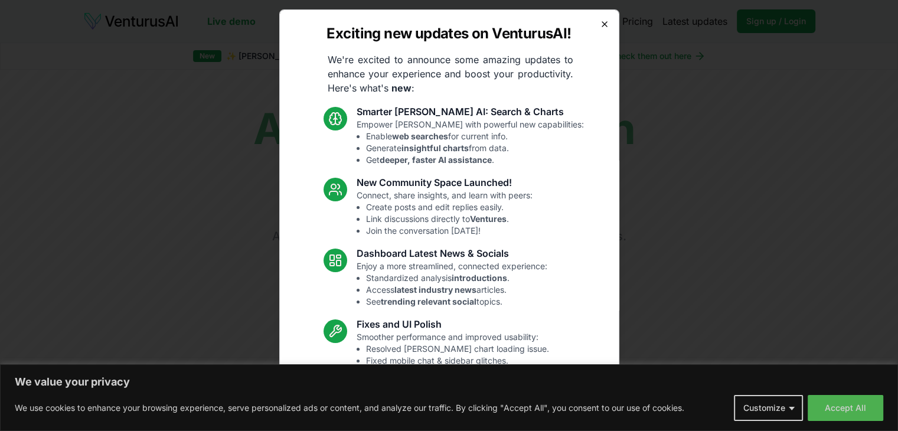
click at [600, 22] on icon "button" at bounding box center [604, 23] width 9 height 9
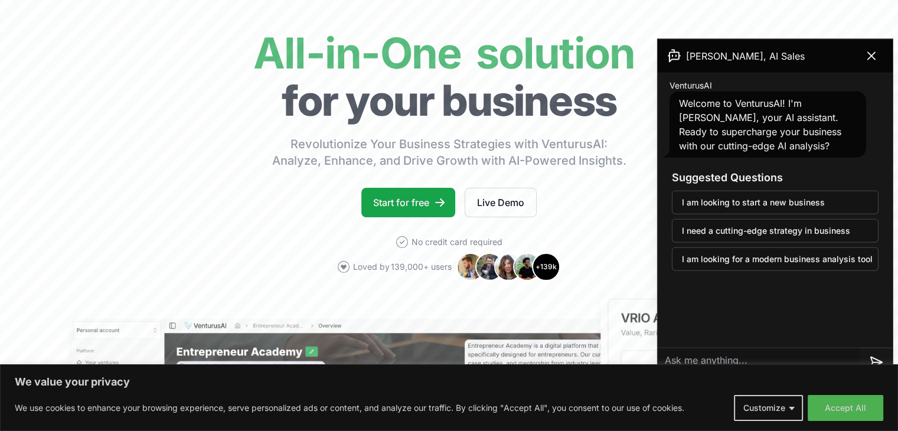
scroll to position [71, 0]
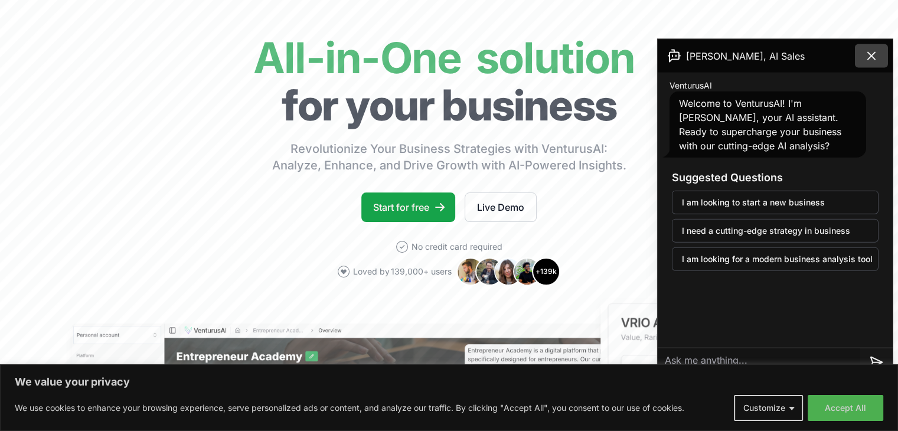
click at [872, 63] on button at bounding box center [871, 56] width 33 height 24
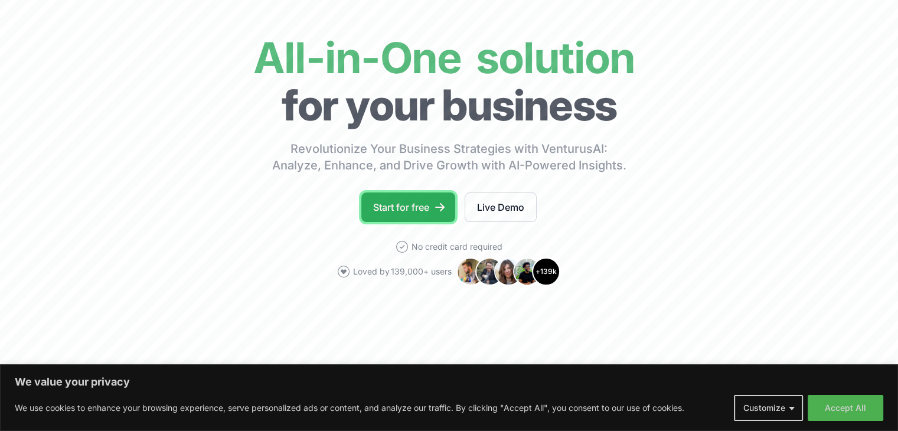
click at [424, 214] on link "Start for free" at bounding box center [408, 207] width 94 height 30
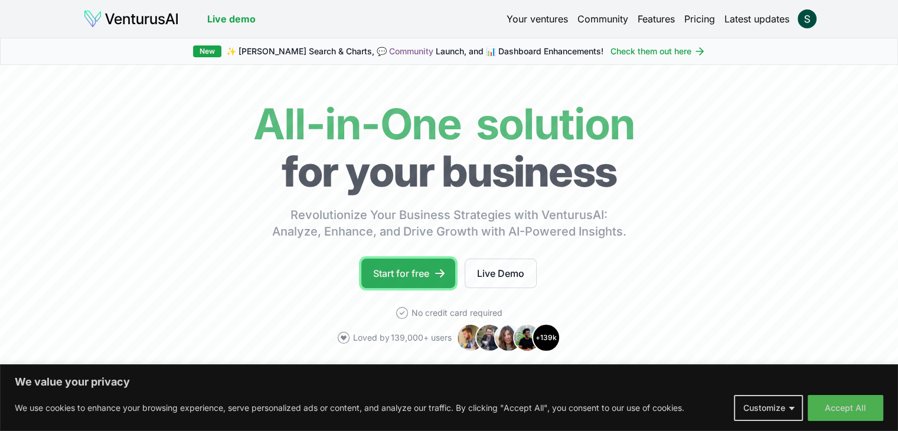
click at [405, 274] on link "Start for free" at bounding box center [408, 274] width 94 height 30
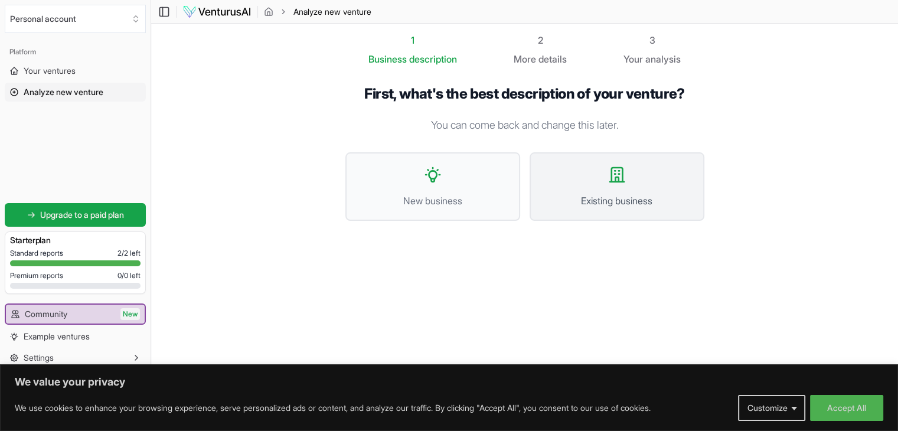
click at [559, 199] on span "Existing business" at bounding box center [616, 201] width 149 height 14
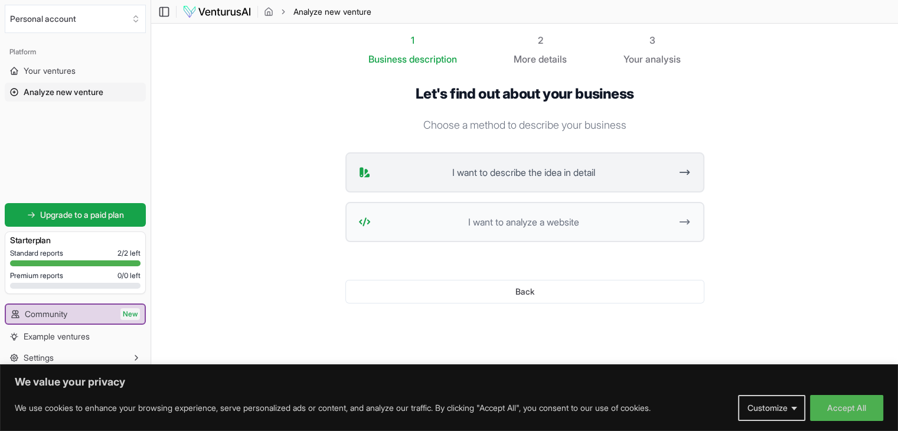
click at [529, 176] on span "I want to describe the idea in detail" at bounding box center [523, 172] width 296 height 14
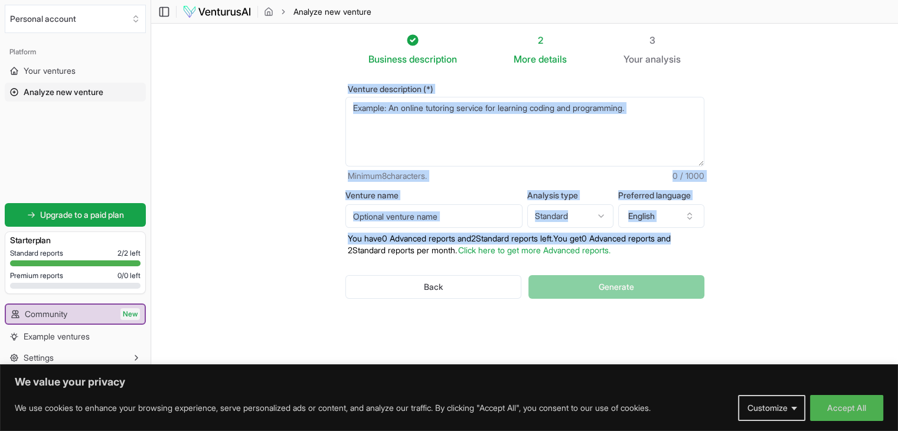
drag, startPoint x: 339, startPoint y: 81, endPoint x: 705, endPoint y: 237, distance: 397.5
click at [705, 237] on div "Venture description (*) Minimum 8 characters. 0 / 1000 Venture name Analysis ty…" at bounding box center [524, 201] width 397 height 270
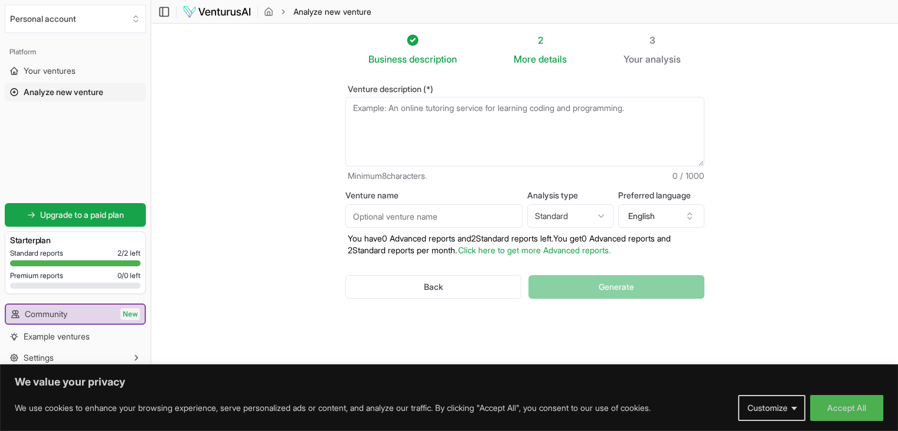
click at [345, 59] on ol "Business description 2 More details 3 Your analysis" at bounding box center [524, 49] width 397 height 33
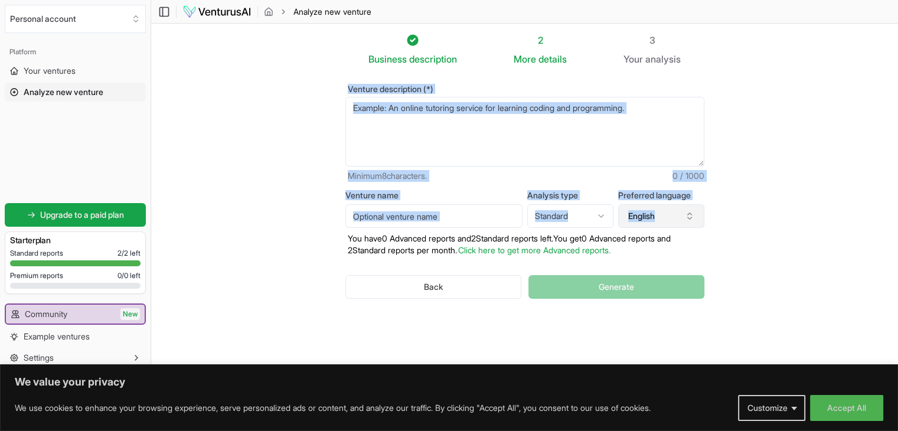
drag, startPoint x: 345, startPoint y: 88, endPoint x: 704, endPoint y: 223, distance: 382.7
click at [704, 223] on form "Venture description (*) Minimum 8 characters. 0 / 1000 Venture name Analysis ty…" at bounding box center [524, 201] width 359 height 233
copy form "Venture description (*) Minimum 8 characters. 0 / 1000 Venture name Analysis ty…"
click at [607, 131] on textarea "Venture description (*)" at bounding box center [524, 132] width 359 height 70
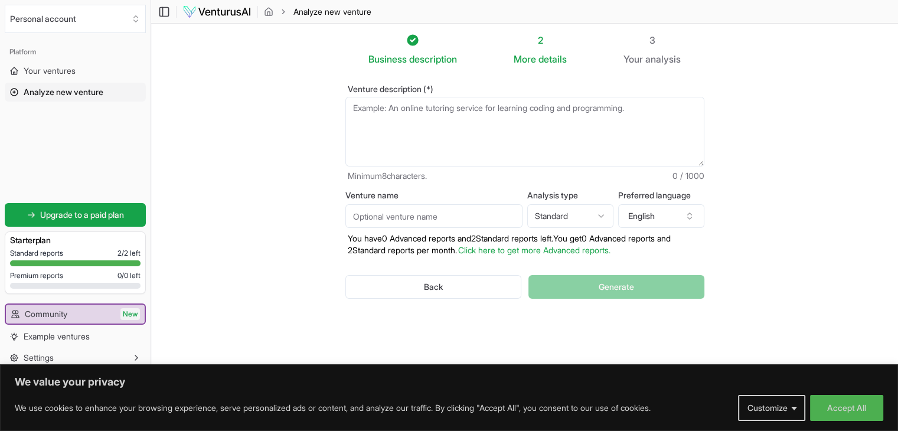
paste textarea "A mobile-first finance super-app designed for Gen Z in [GEOGRAPHIC_DATA] that c…"
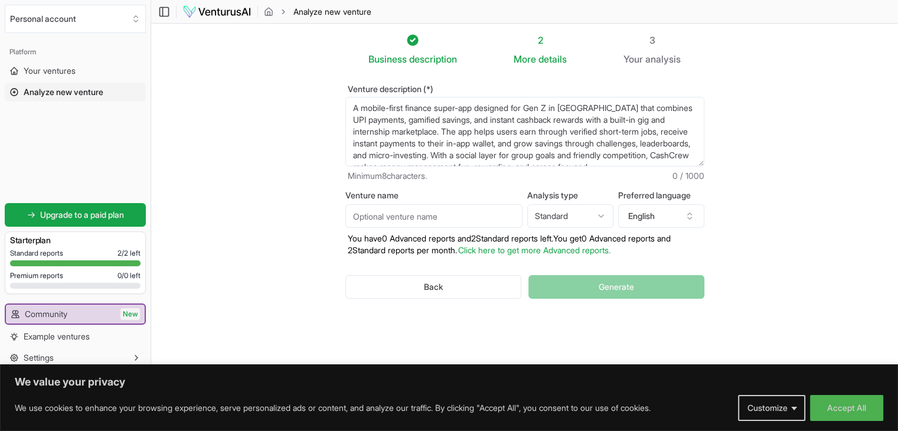
scroll to position [41, 0]
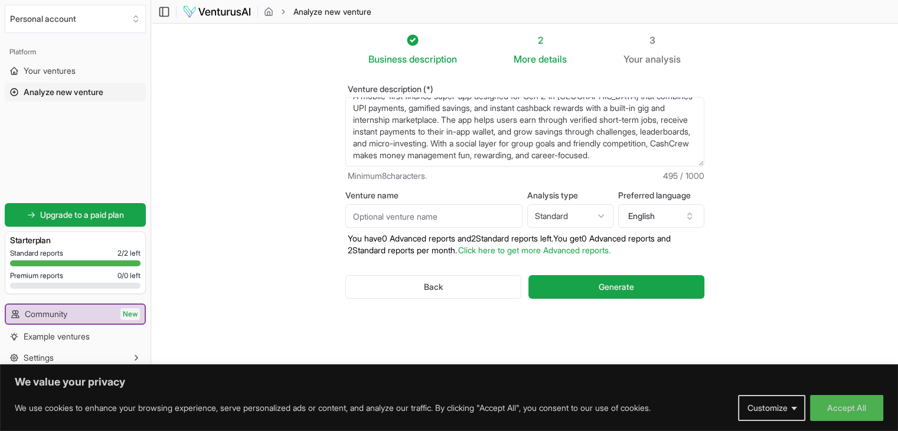
type textarea "A mobile-first finance super-app designed for Gen Z in [GEOGRAPHIC_DATA] that c…"
click at [482, 223] on input "Venture name" at bounding box center [433, 216] width 177 height 24
type input "cashcrew"
click at [597, 218] on html "We value your privacy We use cookies to enhance your browsing experience, serve…" at bounding box center [449, 215] width 898 height 431
click at [763, 240] on html "We value your privacy We use cookies to enhance your browsing experience, serve…" at bounding box center [449, 215] width 898 height 431
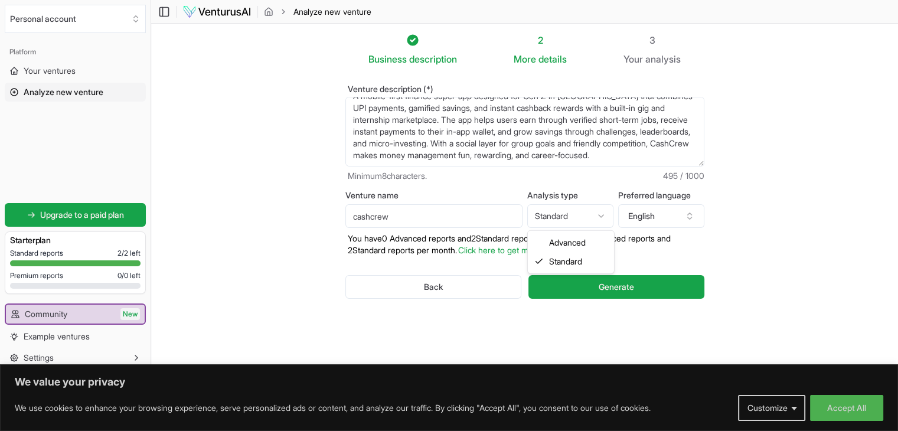
click at [588, 225] on html "We value your privacy We use cookies to enhance your browsing experience, serve…" at bounding box center [449, 215] width 898 height 431
click at [580, 215] on html "We value your privacy We use cookies to enhance your browsing experience, serve…" at bounding box center [449, 215] width 898 height 431
select select "advanced"
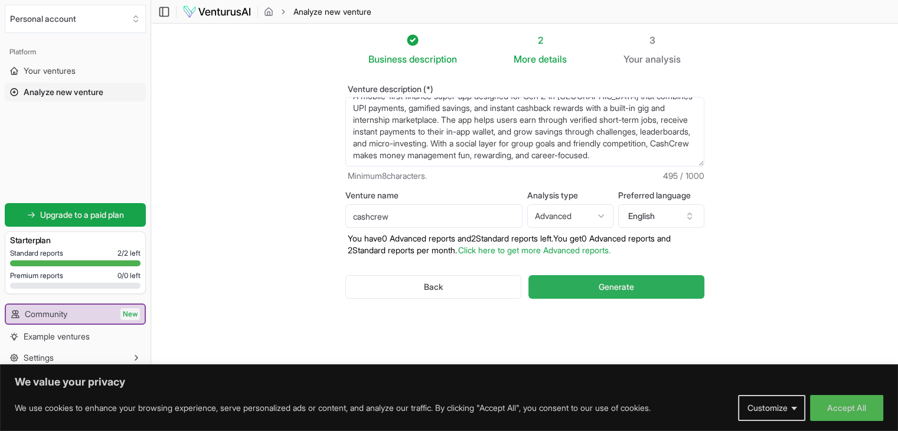
click at [581, 278] on button "Generate" at bounding box center [615, 287] width 175 height 24
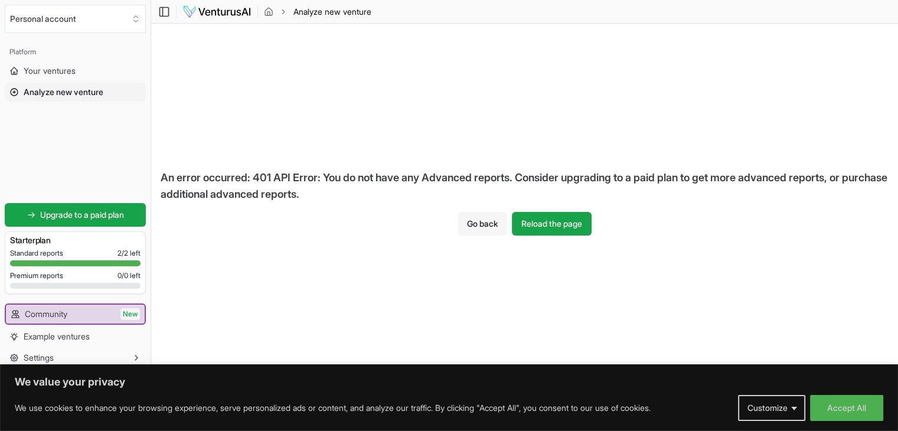
click at [486, 231] on button "Go back" at bounding box center [482, 224] width 50 height 24
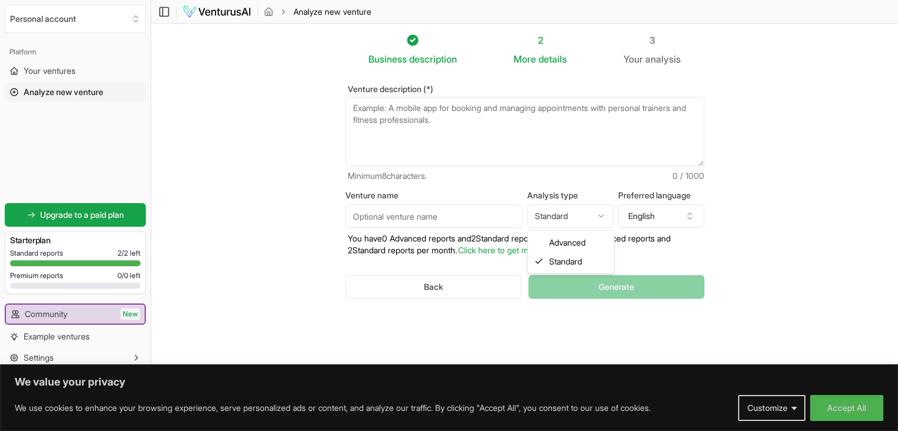
click at [595, 213] on html "We value your privacy We use cookies to enhance your browsing experience, serve…" at bounding box center [449, 215] width 898 height 431
click at [729, 241] on section "Business description 2 More details 3 Your analysis Venture description (*) Min…" at bounding box center [524, 198] width 747 height 348
click at [423, 117] on textarea "Venture description (*)" at bounding box center [524, 132] width 359 height 70
paste textarea "A mobile-first finance super-app designed for Gen Z in [GEOGRAPHIC_DATA] that c…"
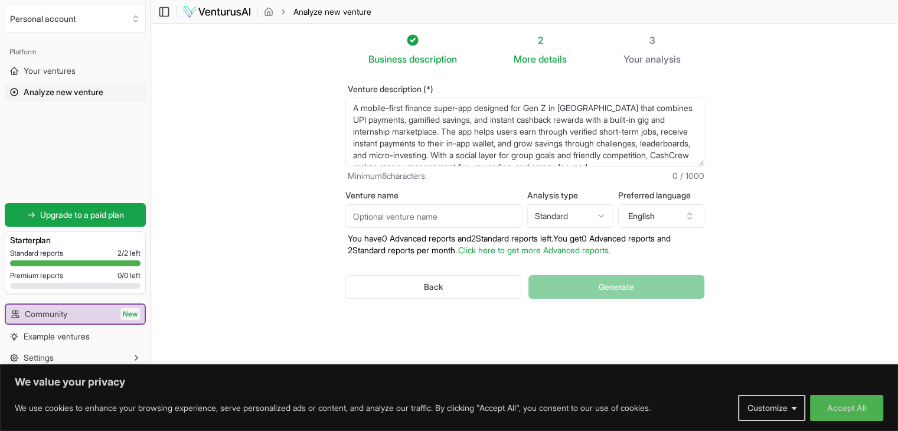
scroll to position [41, 0]
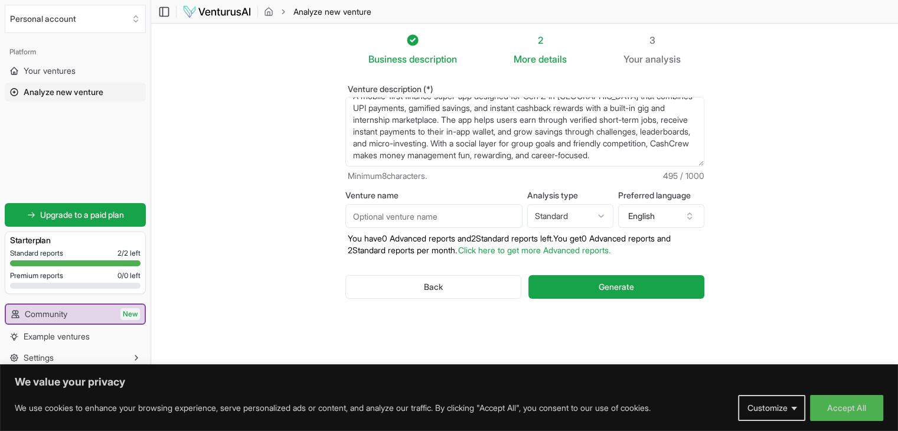
type textarea "A mobile-first finance super-app designed for Gen Z in [GEOGRAPHIC_DATA] that c…"
click at [461, 213] on input "Venture name" at bounding box center [433, 216] width 177 height 24
type input "cashcrew"
click at [567, 282] on button "Generate" at bounding box center [615, 287] width 175 height 24
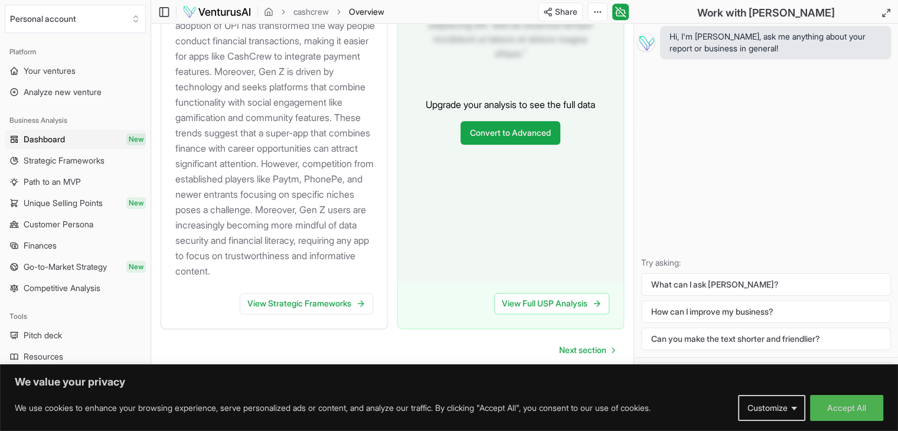
scroll to position [1416, 0]
click at [347, 302] on link "View Strategic Frameworks" at bounding box center [306, 303] width 133 height 21
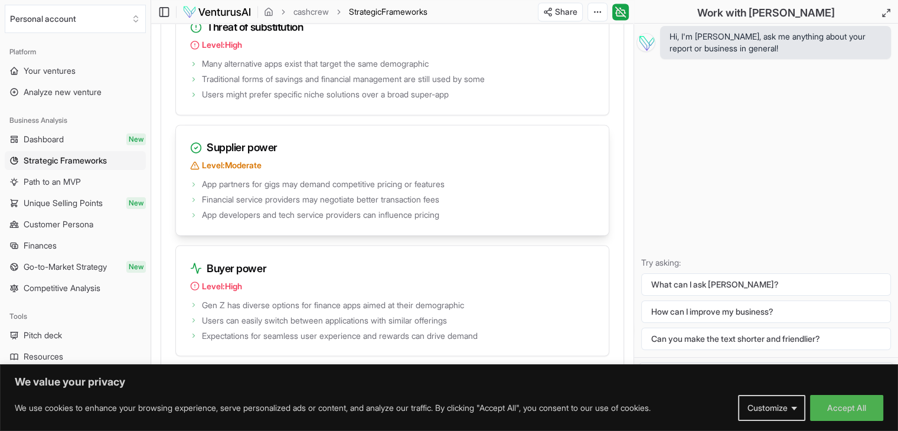
scroll to position [2030, 0]
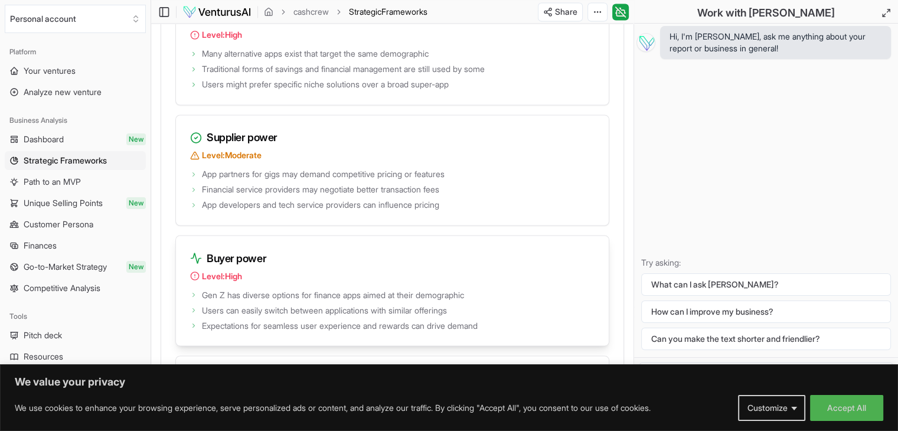
click at [306, 286] on div "Buyer power Level: High" at bounding box center [392, 260] width 433 height 51
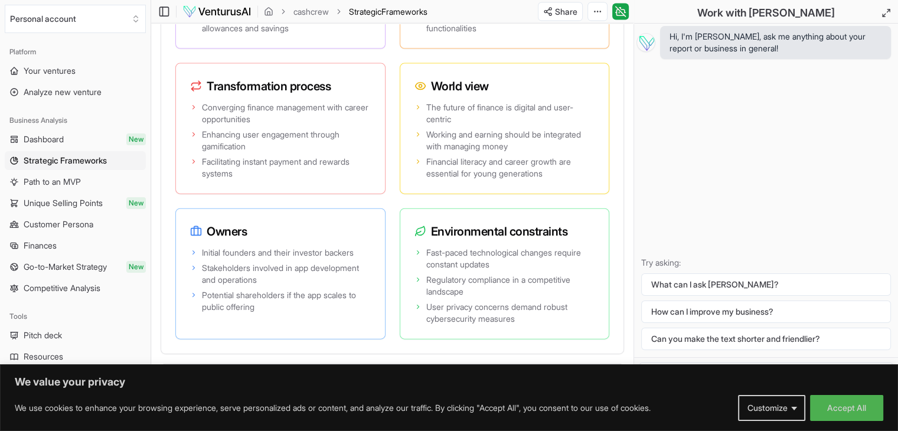
scroll to position [2715, 0]
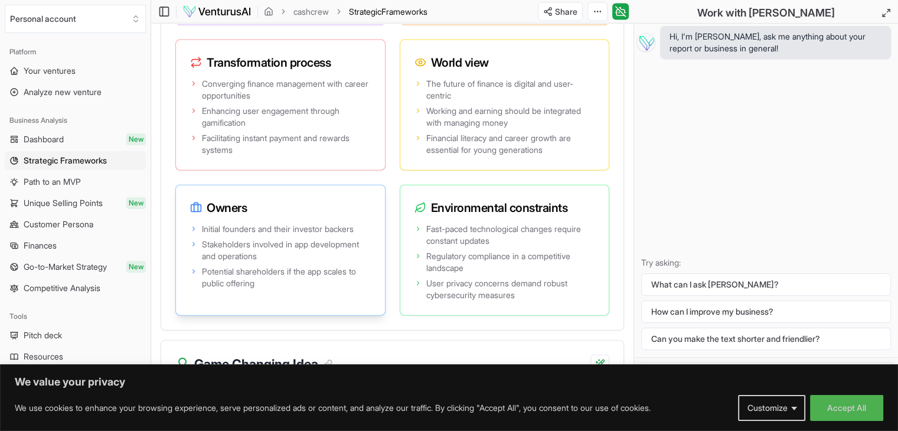
click at [385, 295] on div "Owners Initial founders and their investor backers Stakeholders involved in app…" at bounding box center [280, 250] width 210 height 131
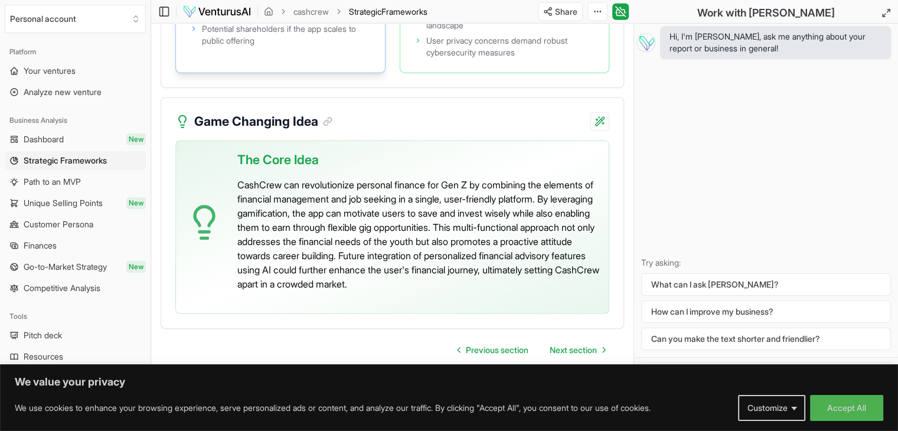
scroll to position [3025, 0]
click at [570, 352] on span "Next section" at bounding box center [572, 350] width 47 height 12
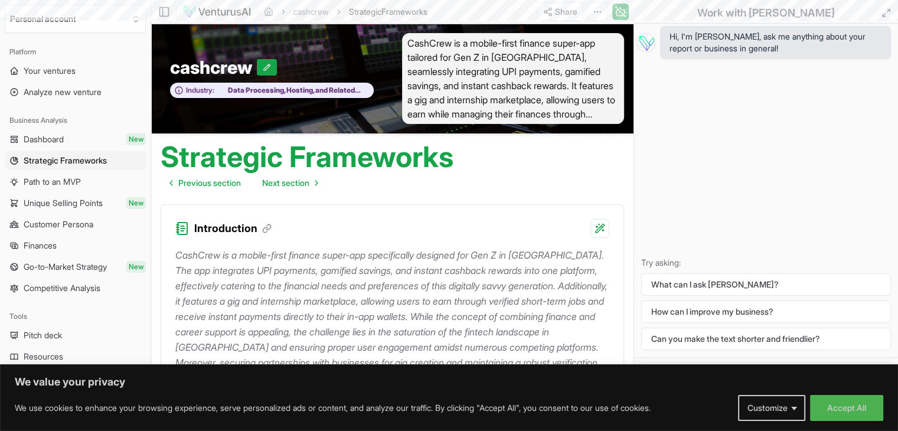
scroll to position [3025, 0]
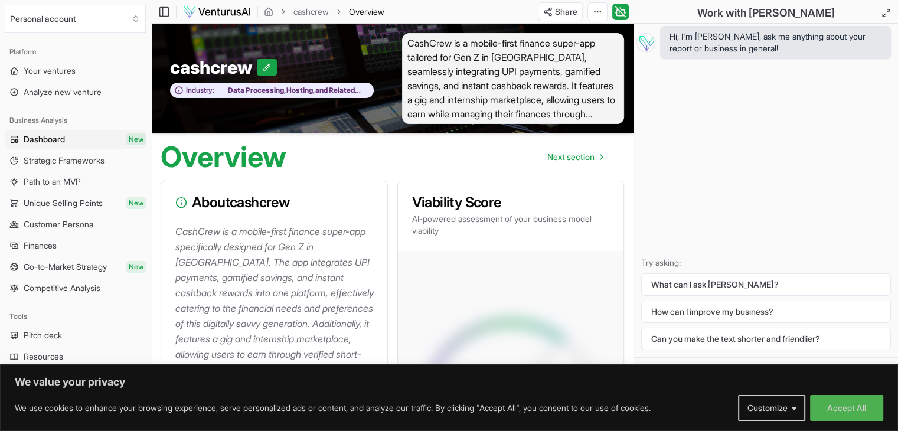
click at [368, 13] on span "Overview" at bounding box center [366, 12] width 35 height 12
